Goal: Transaction & Acquisition: Purchase product/service

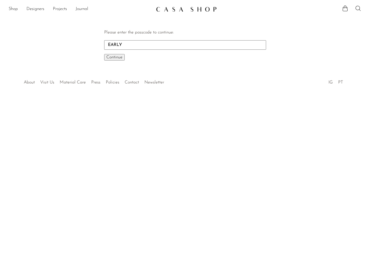
type input "EARLY"
click at [113, 57] on span "Continue" at bounding box center [114, 57] width 16 height 4
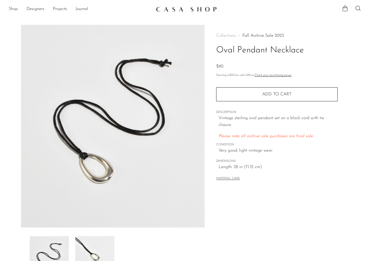
click at [15, 9] on link "Shop" at bounding box center [13, 9] width 9 height 7
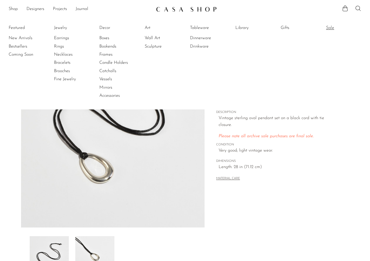
click at [329, 27] on link "Sale" at bounding box center [346, 28] width 40 height 6
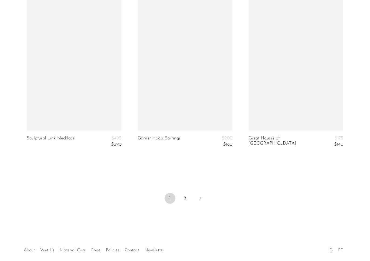
scroll to position [1841, 0]
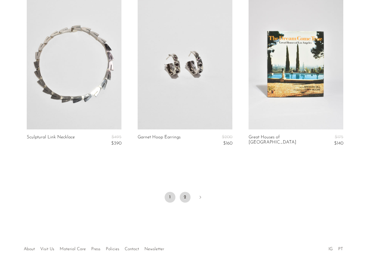
click at [183, 193] on link "2" at bounding box center [185, 197] width 11 height 11
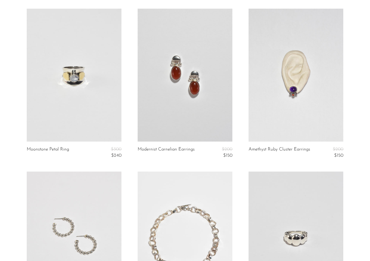
scroll to position [198, 0]
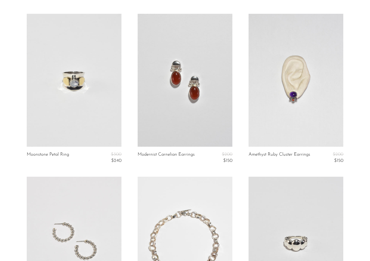
click at [298, 103] on link at bounding box center [295, 80] width 95 height 133
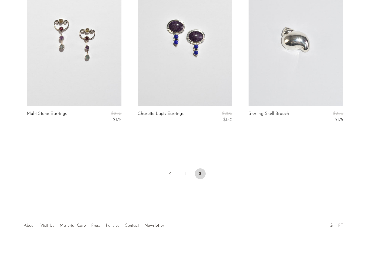
scroll to position [726, 0]
